Goal: Task Accomplishment & Management: Manage account settings

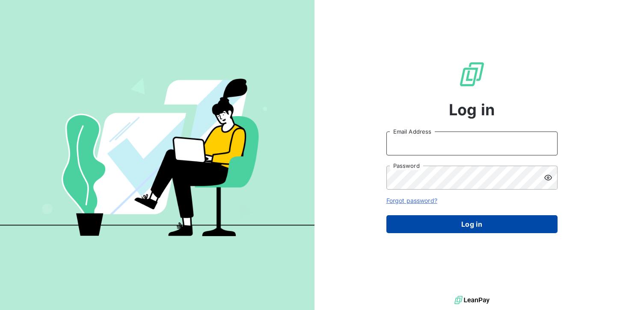
type input "[EMAIL_ADDRESS][DOMAIN_NAME]"
click at [434, 223] on button "Log in" at bounding box center [471, 225] width 171 height 18
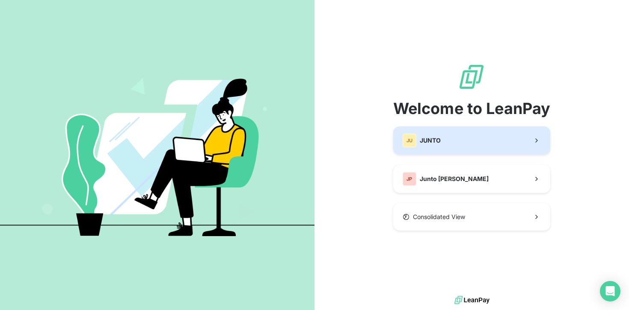
click at [451, 139] on button "JU JUNTO" at bounding box center [471, 141] width 157 height 28
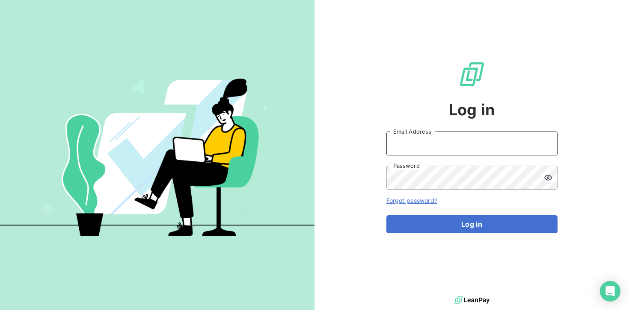
type input "[EMAIL_ADDRESS][DOMAIN_NAME]"
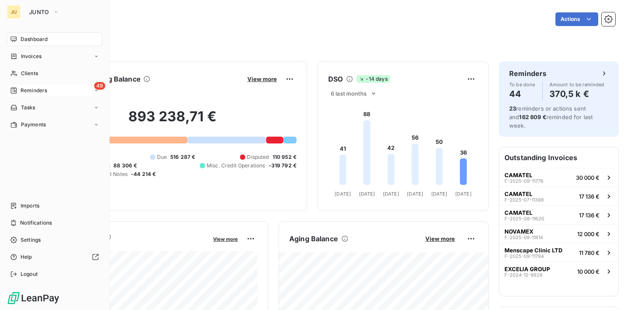
click at [21, 90] on span "Reminders" at bounding box center [34, 91] width 27 height 8
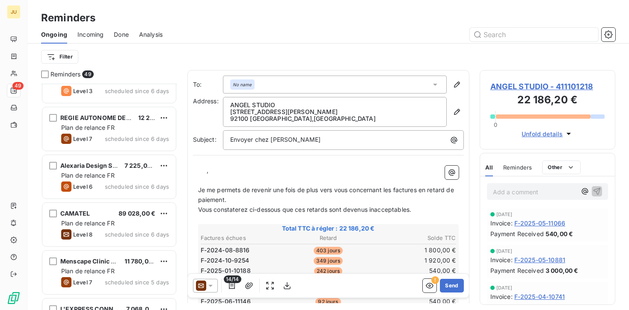
scroll to position [1340, 0]
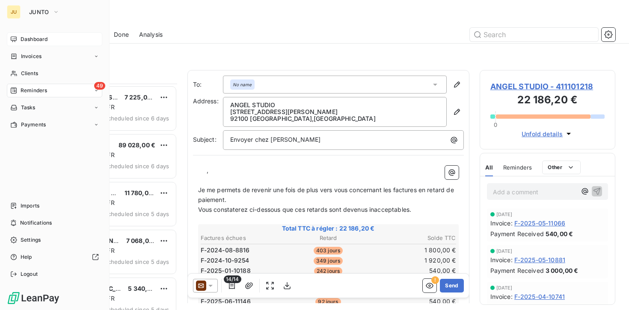
click at [21, 39] on span "Dashboard" at bounding box center [34, 39] width 27 height 8
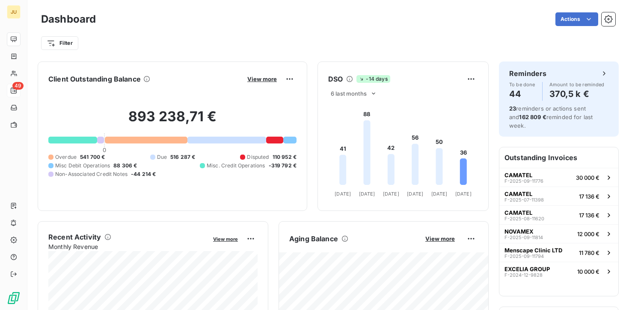
click at [153, 139] on div at bounding box center [146, 140] width 83 height 7
click at [158, 142] on div at bounding box center [146, 140] width 83 height 7
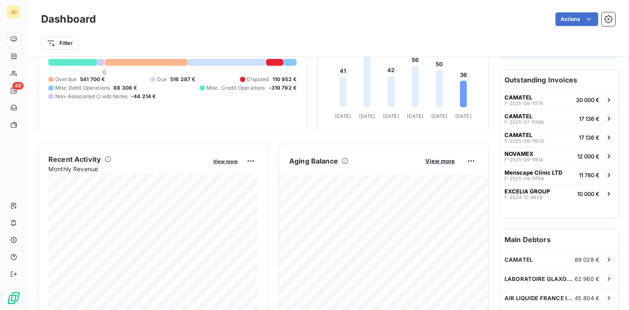
scroll to position [81, 0]
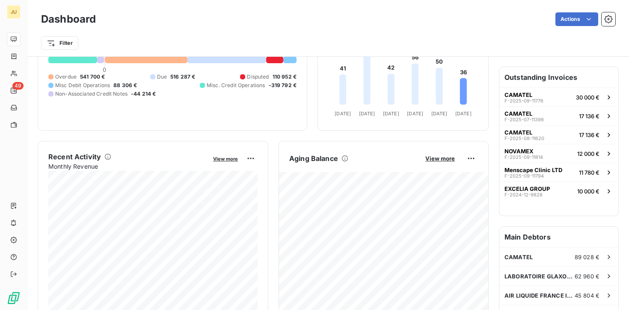
click at [161, 62] on div at bounding box center [146, 59] width 83 height 7
click at [473, 159] on html "JU 49 Dashboard Actions Filter Client Outstanding Balance View more 893 238,71 …" at bounding box center [314, 155] width 629 height 310
click at [449, 156] on html "JU 49 Dashboard Actions Filter Client Outstanding Balance View more 893 238,71 …" at bounding box center [314, 155] width 629 height 310
click at [444, 157] on span "View more" at bounding box center [440, 158] width 30 height 7
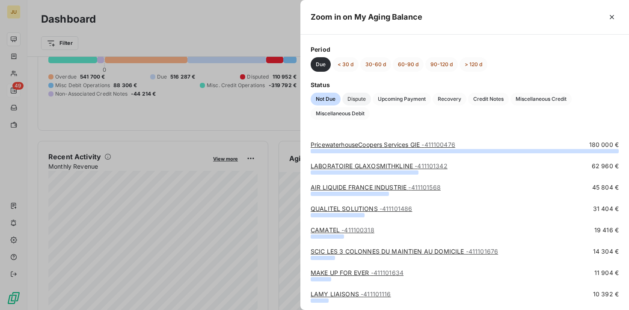
click at [348, 100] on span "Dispute" at bounding box center [356, 99] width 29 height 13
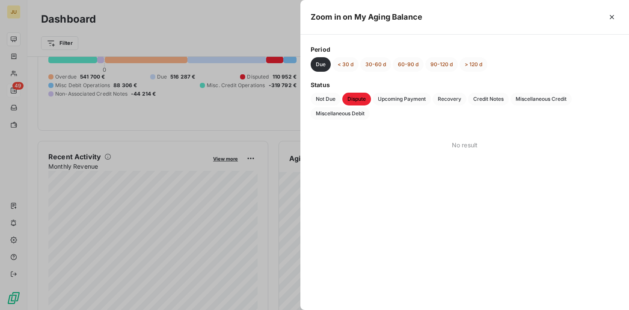
click at [366, 101] on span "Dispute" at bounding box center [356, 99] width 29 height 13
click at [401, 100] on span "Upcoming Payment" at bounding box center [402, 99] width 58 height 13
click at [456, 99] on span "Recovery" at bounding box center [449, 99] width 34 height 13
click at [488, 100] on span "Credit Notes" at bounding box center [488, 99] width 41 height 13
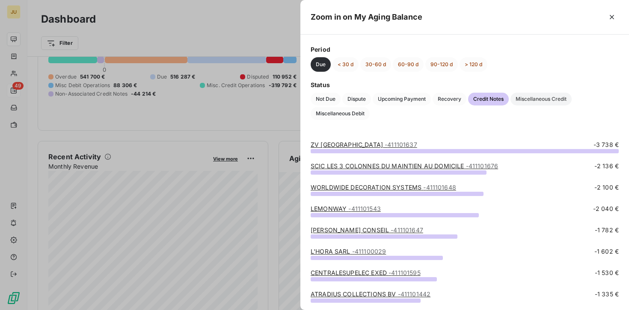
click at [525, 99] on span "Miscellaneous Credit" at bounding box center [540, 99] width 61 height 13
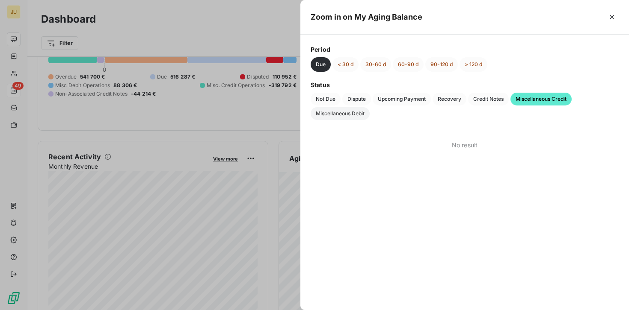
click at [349, 113] on span "Miscellaneous Debit" at bounding box center [339, 113] width 59 height 13
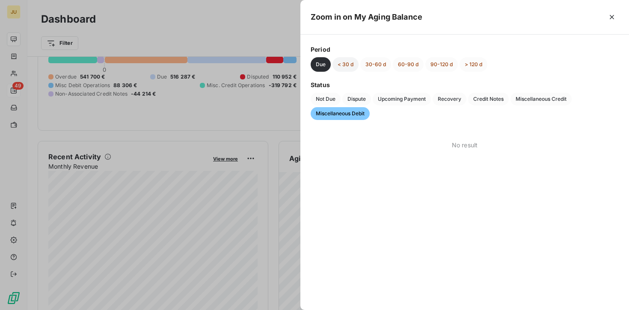
click at [346, 61] on button "< 30 d" at bounding box center [345, 64] width 26 height 15
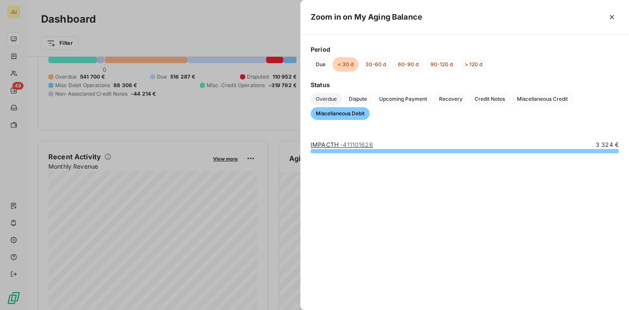
click at [329, 101] on span "Overdue" at bounding box center [325, 99] width 31 height 13
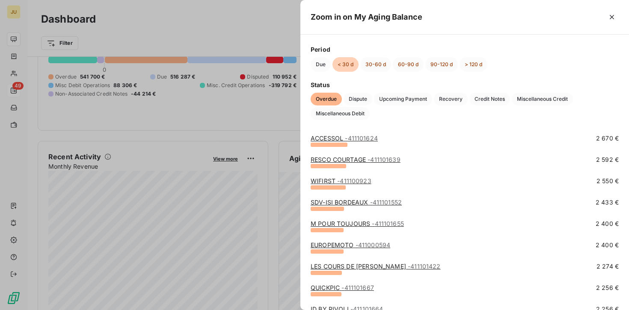
scroll to position [1384, 0]
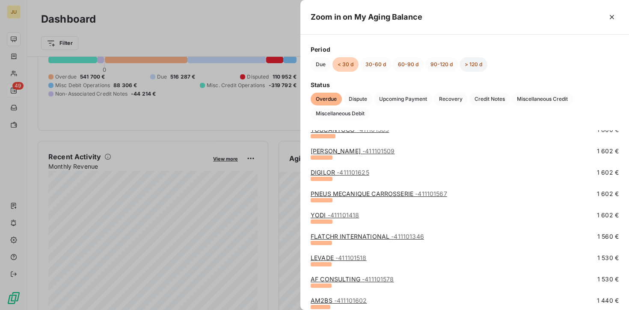
click at [472, 59] on button "> 120 d" at bounding box center [473, 64] width 28 height 15
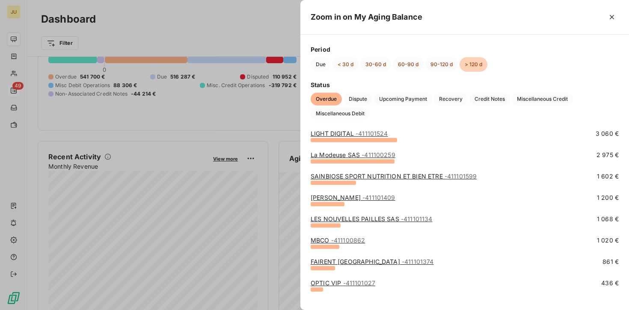
scroll to position [193, 0]
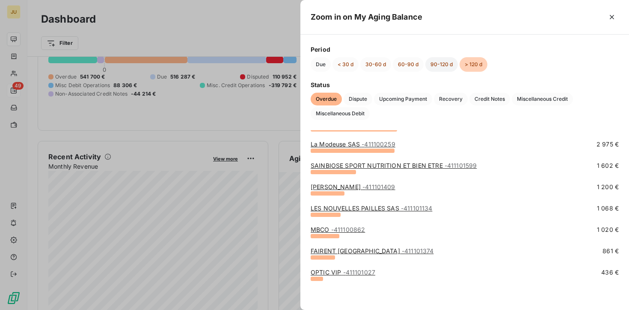
click at [444, 64] on button "90-120 d" at bounding box center [441, 64] width 33 height 15
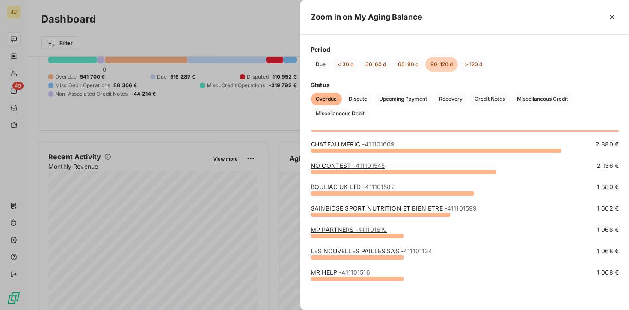
scroll to position [0, 0]
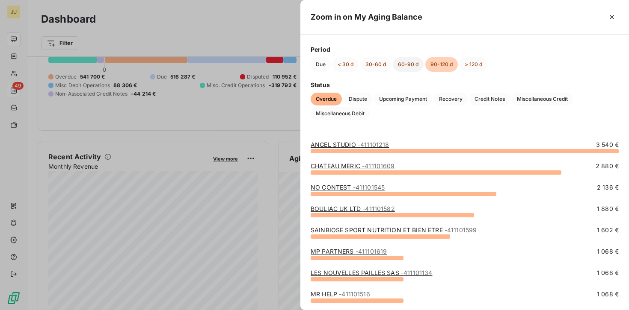
click at [414, 67] on button "60-90 d" at bounding box center [408, 64] width 31 height 15
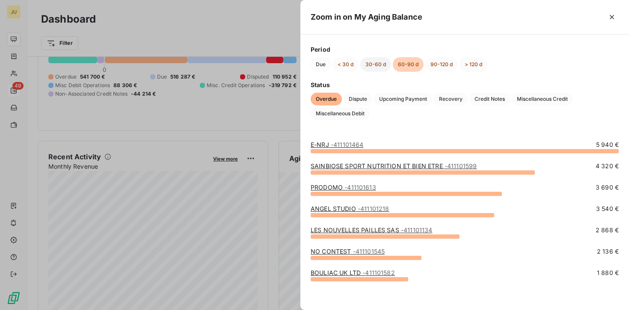
click at [376, 62] on button "30-60 d" at bounding box center [375, 64] width 31 height 15
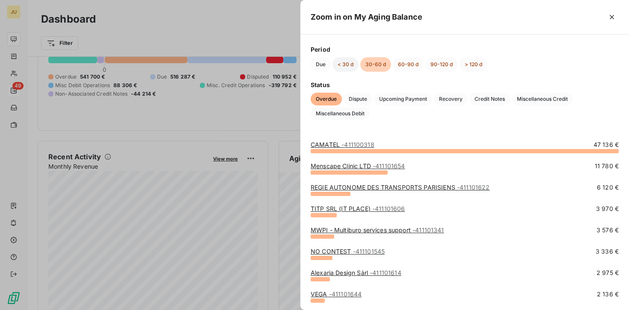
click at [352, 65] on button "< 30 d" at bounding box center [345, 64] width 26 height 15
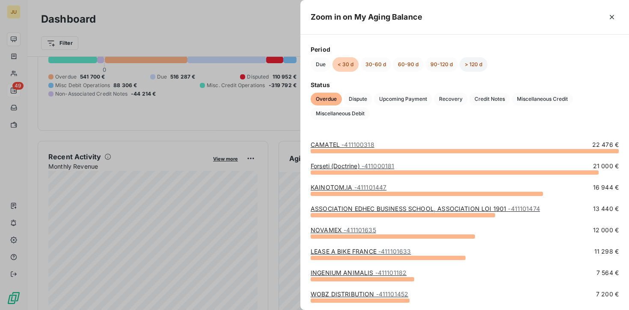
click at [467, 64] on button "> 120 d" at bounding box center [473, 64] width 28 height 15
